Goal: Task Accomplishment & Management: Use online tool/utility

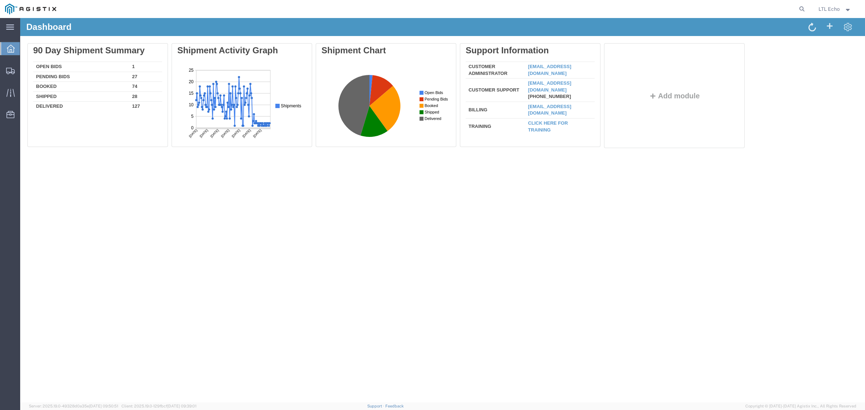
click at [798, 4] on form at bounding box center [802, 9] width 12 height 18
click at [799, 6] on icon at bounding box center [802, 9] width 10 height 10
click at [784, 8] on input "search" at bounding box center [687, 8] width 219 height 17
paste input "56852880"
type input "56852880"
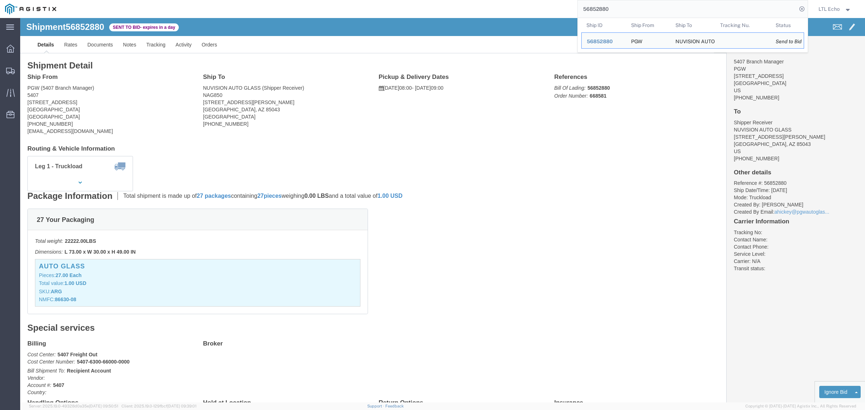
click address "PGW (5407 Branch Manager) [STREET_ADDRESS] [PHONE_NUMBER] [EMAIL_ADDRESS][DOMAI…"
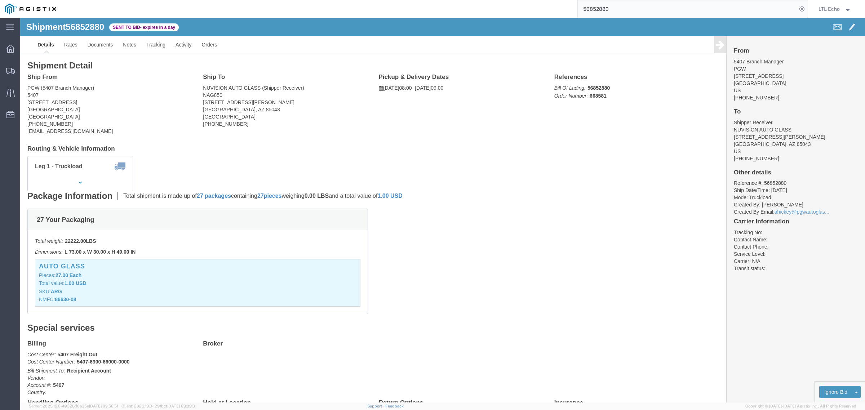
click address "PGW (5407 Branch Manager) [STREET_ADDRESS] [PHONE_NUMBER] [EMAIL_ADDRESS][DOMAI…"
copy address "85307"
click address "PGW (5407 Branch Manager) [STREET_ADDRESS] [PHONE_NUMBER] [EMAIL_ADDRESS][DOMAI…"
copy address "85307"
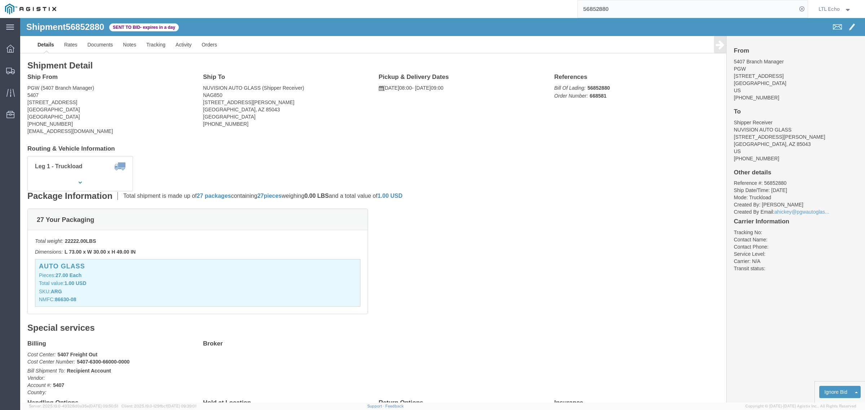
click address "NUVISION AUTO GLASS (Shipper Receiver) NAG850 [STREET_ADDRESS][PERSON_NAME] [PH…"
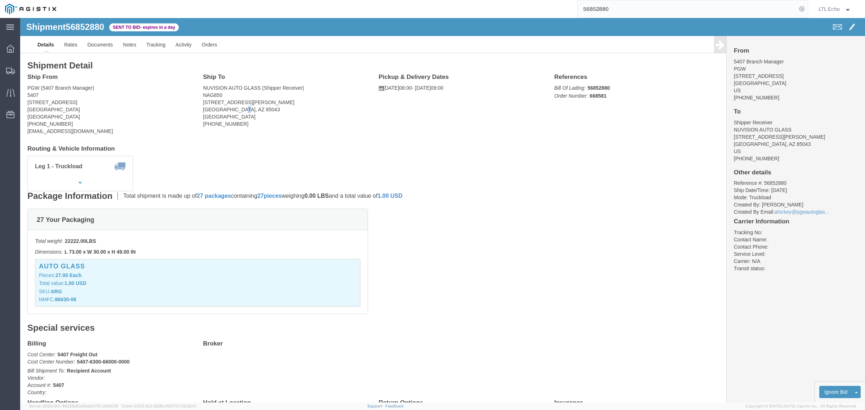
click address "NUVISION AUTO GLASS (Shipper Receiver) NAG850 [STREET_ADDRESS][PERSON_NAME] [PH…"
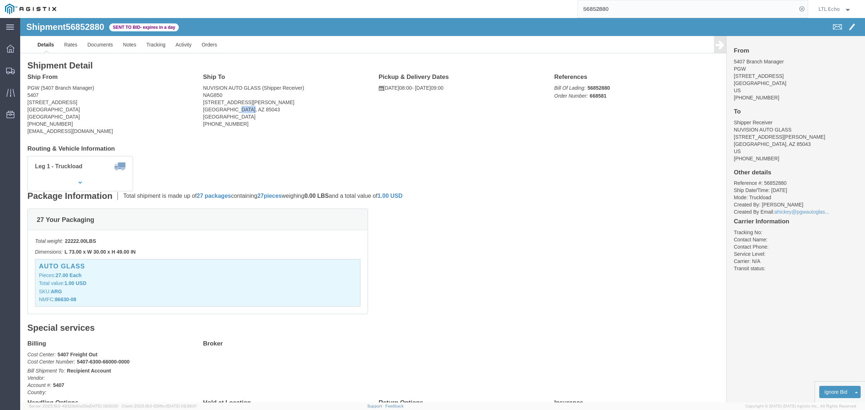
copy address "85043"
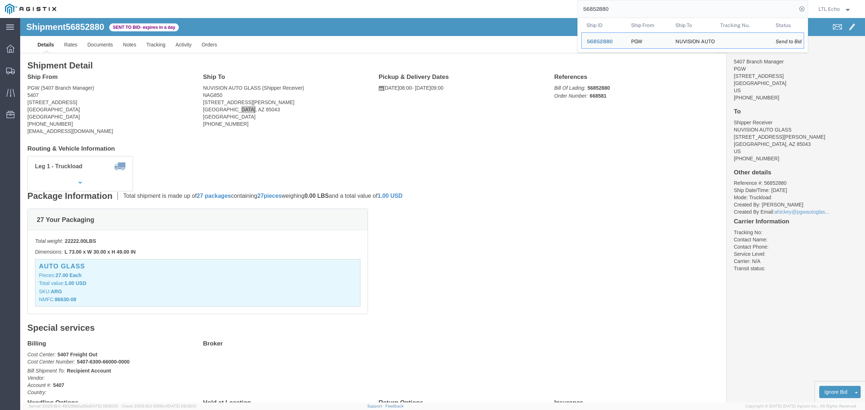
drag, startPoint x: 636, startPoint y: 12, endPoint x: 419, endPoint y: 17, distance: 217.0
click at [419, 17] on div "56852880 Ship ID Ship From Ship To Tracking Nu. Status Ship ID 56852880 Ship Fr…" at bounding box center [434, 9] width 747 height 18
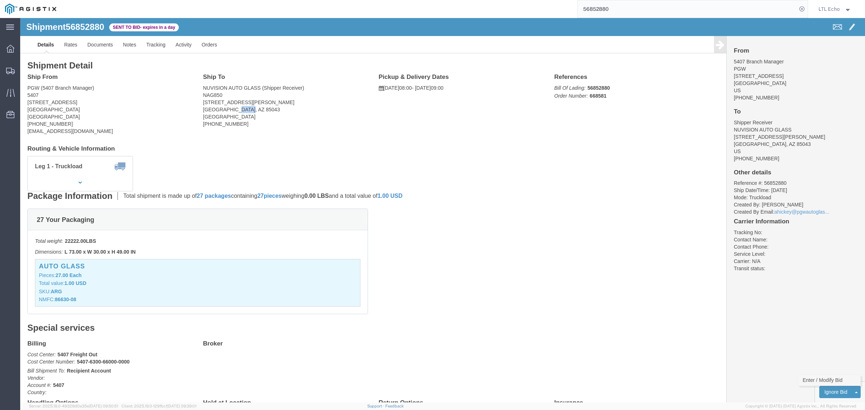
click link "Enter / Modify Bid"
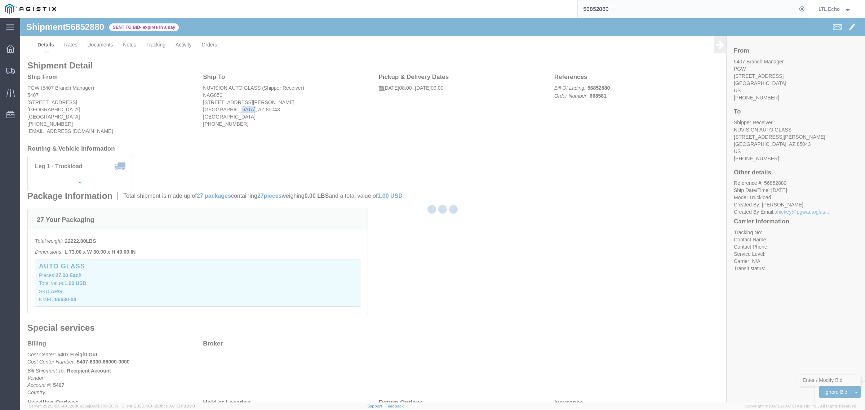
select select "4622"
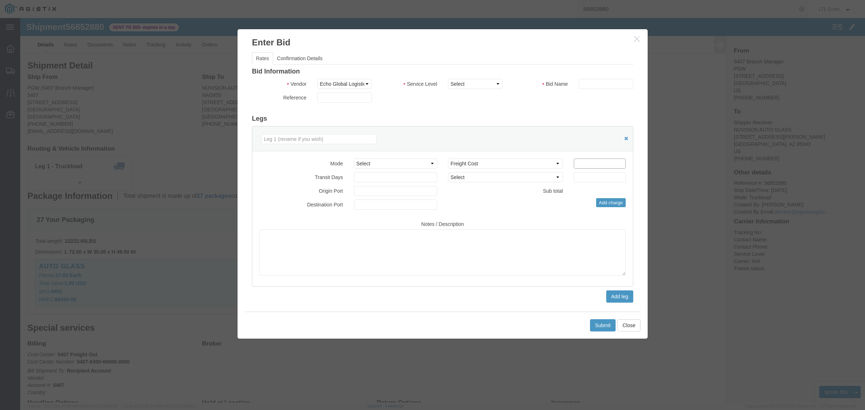
click input "number"
type input "325"
click input "text"
type input "56852880"
click select "Select Guaranteed Next Day LTL Standard 3-5 Day Rail TL Standard 3 - 5 Day"
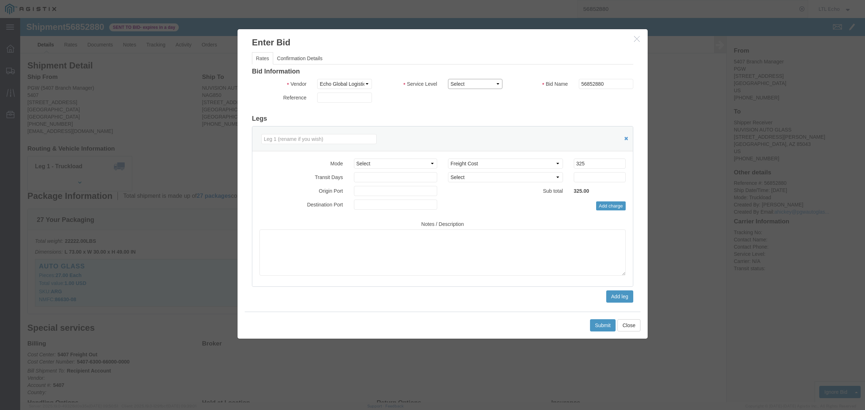
select select "13989"
click select "Select Guaranteed Next Day LTL Standard 3-5 Day Rail TL Standard 3 - 5 Day"
click button "Submit"
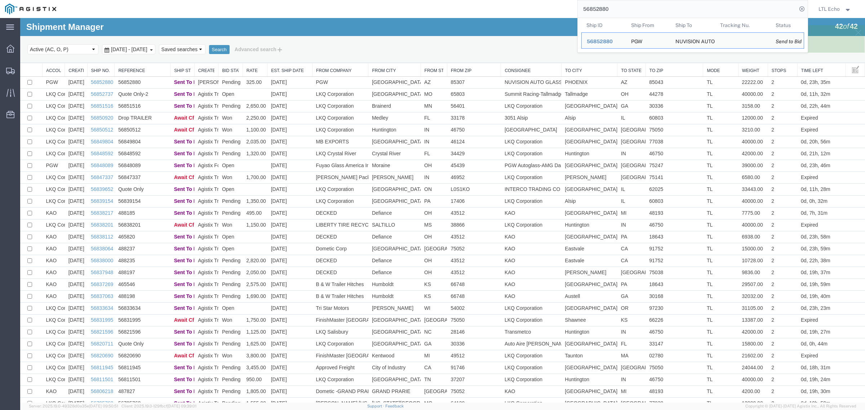
drag, startPoint x: 618, startPoint y: 9, endPoint x: 327, endPoint y: -1, distance: 291.6
click at [327, 0] on html "main_menu Created with Sketch. Collapse Menu Dashboard Shipments Traffic Resour…" at bounding box center [432, 205] width 865 height 410
paste input "48089"
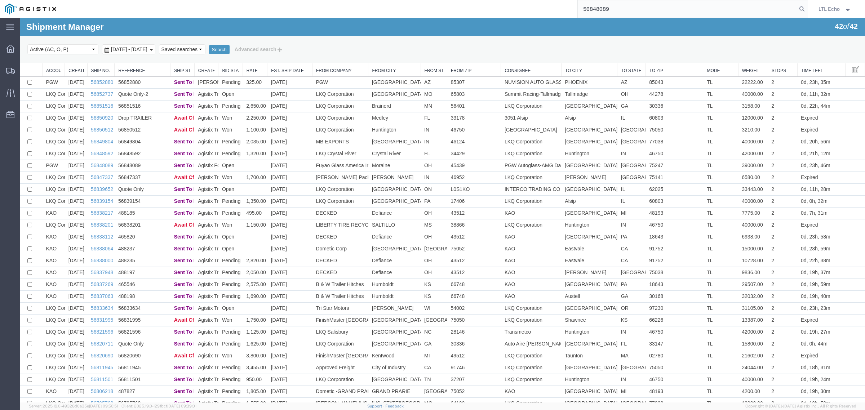
type input "56848089"
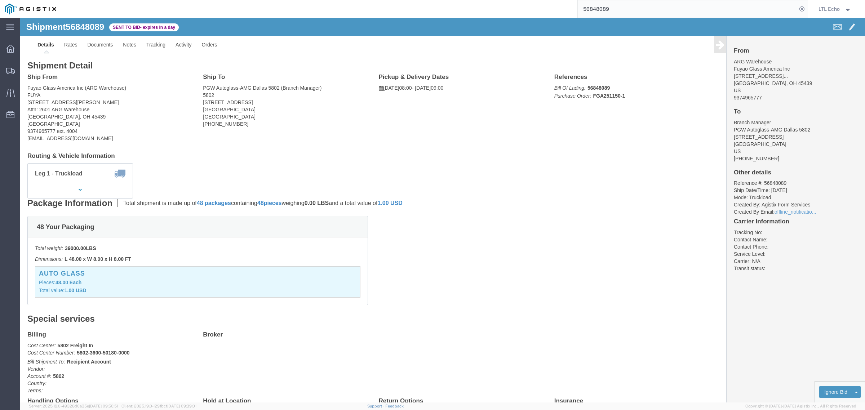
click address "Fuyao Glass America Inc (ARG Warehouse) FUYA [STREET_ADDRESS][PERSON_NAME] Attn…"
copy address "45439"
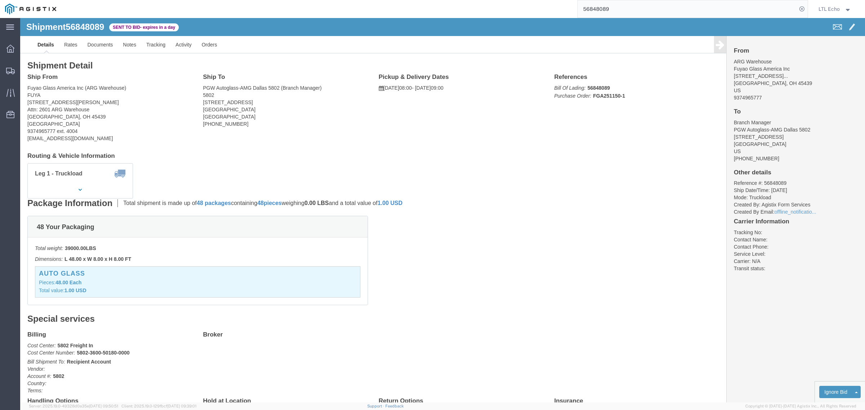
click address "PGW Autoglass-AMG Dallas 5802 (Branch Manager) [STREET_ADDRESS] [PHONE_NUMBER]"
copy address "75247"
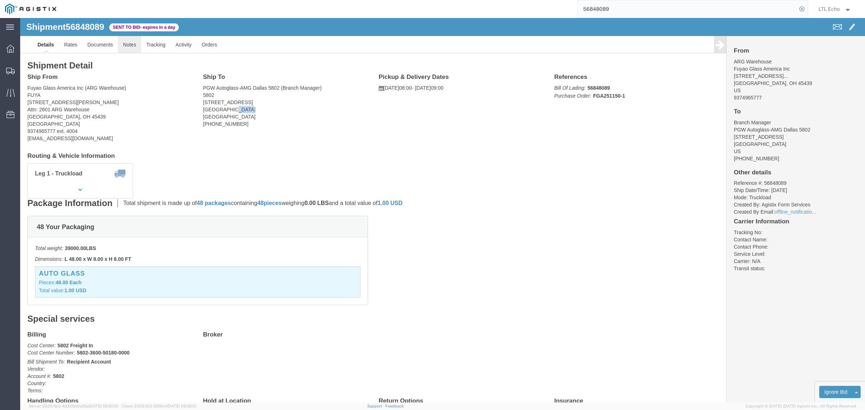
click link "Notes"
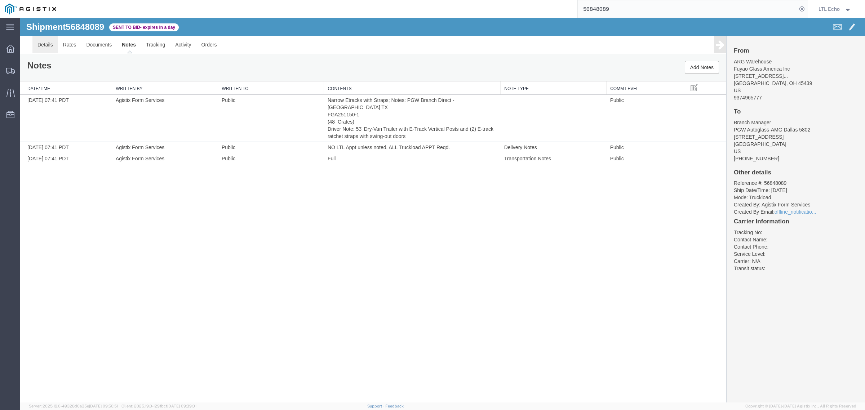
click at [49, 48] on link "Details" at bounding box center [45, 44] width 26 height 17
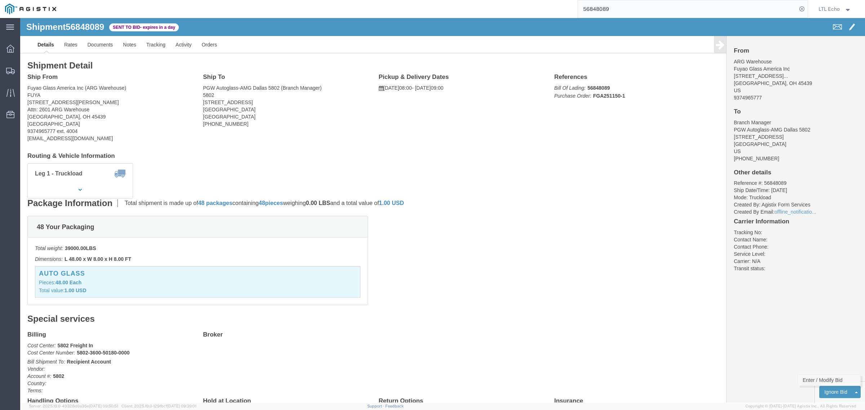
click link "Enter / Modify Bid"
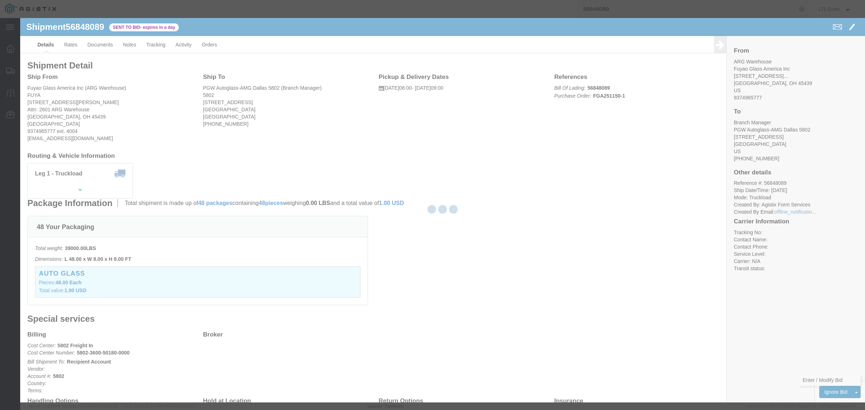
select select "4622"
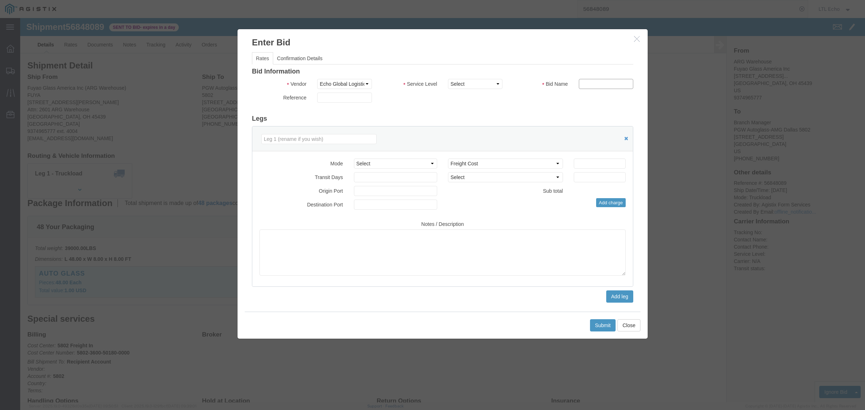
click input "text"
type input "56848089"
click input "number"
type input "2015"
click select "Select Guaranteed Next Day LTL Standard 3-5 Day Rail TL Standard 3 - 5 Day"
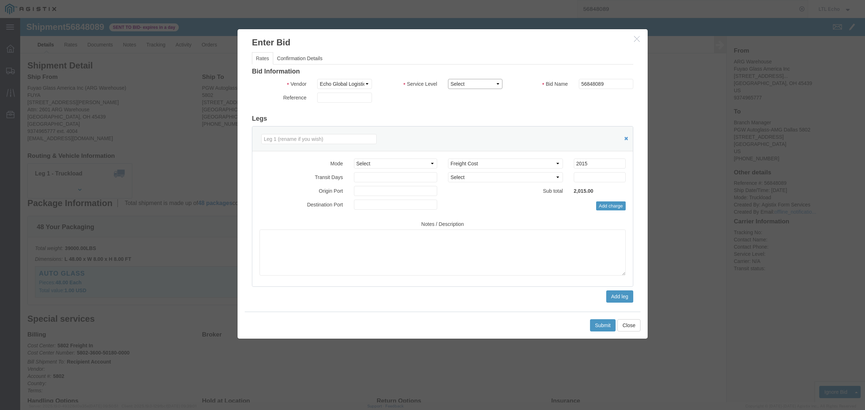
select select "13989"
click select "Select Guaranteed Next Day LTL Standard 3-5 Day Rail TL Standard 3 - 5 Day"
click button "Submit"
